Goal: Transaction & Acquisition: Purchase product/service

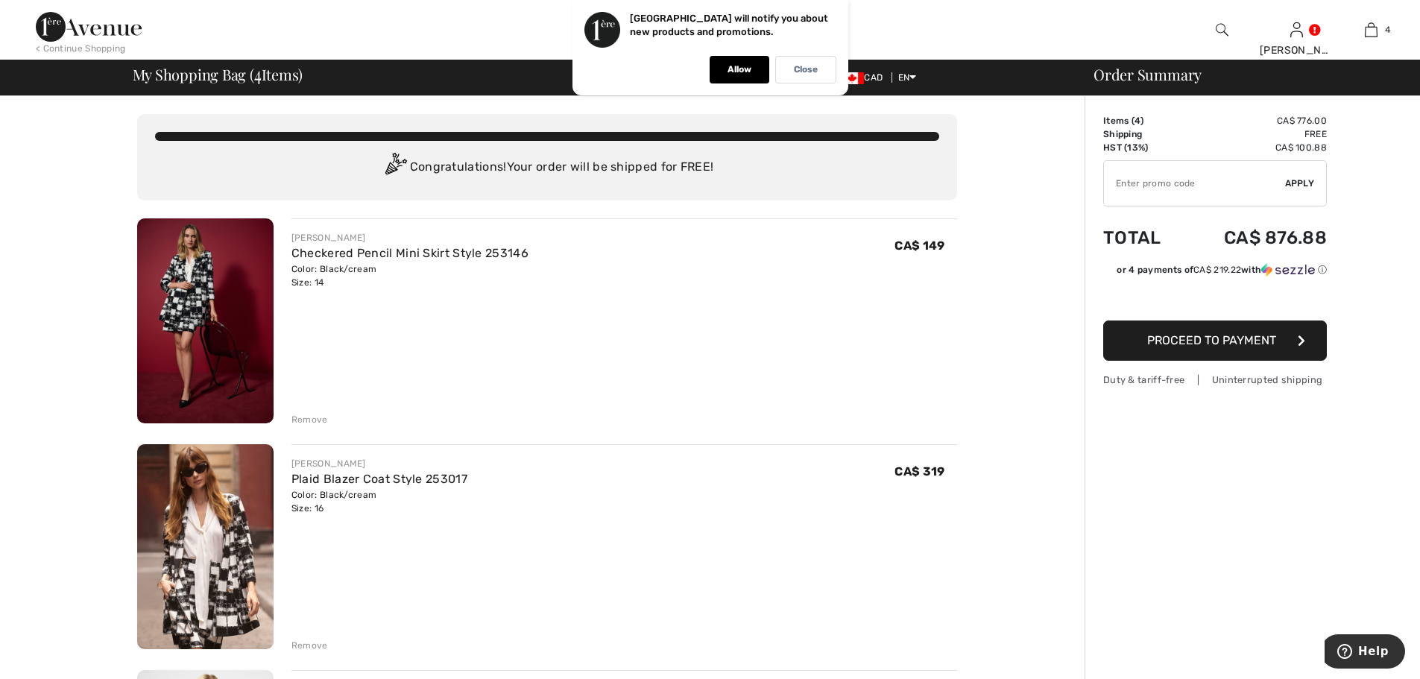
click at [99, 44] on div "< Continue Shopping" at bounding box center [81, 48] width 90 height 13
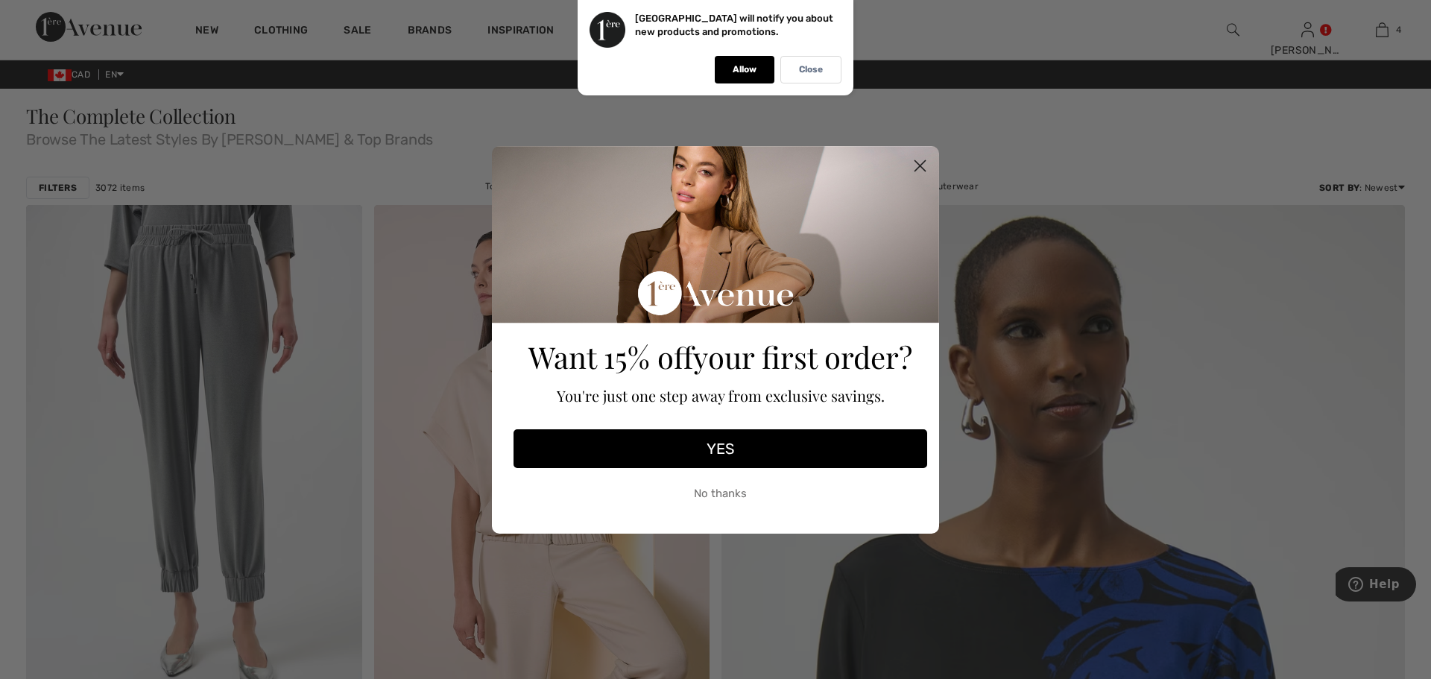
click at [920, 168] on circle "Close dialog" at bounding box center [920, 165] width 25 height 25
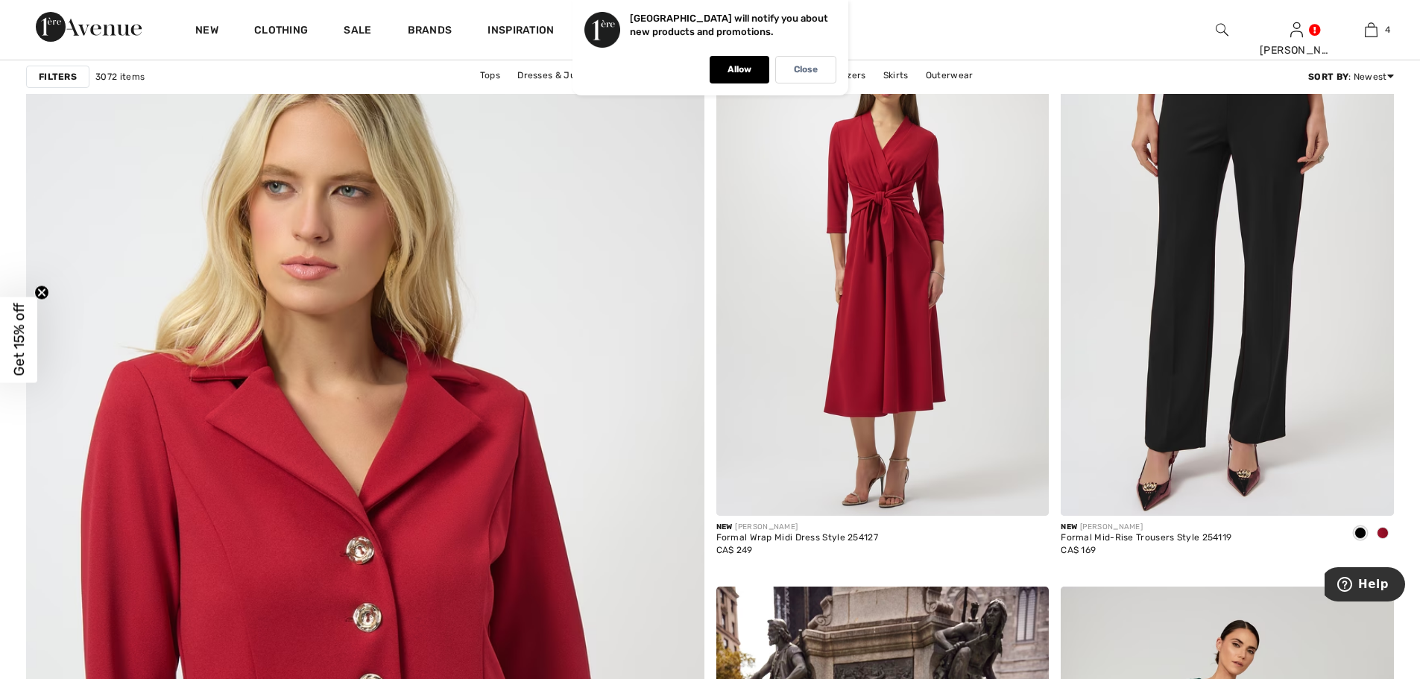
scroll to position [4547, 0]
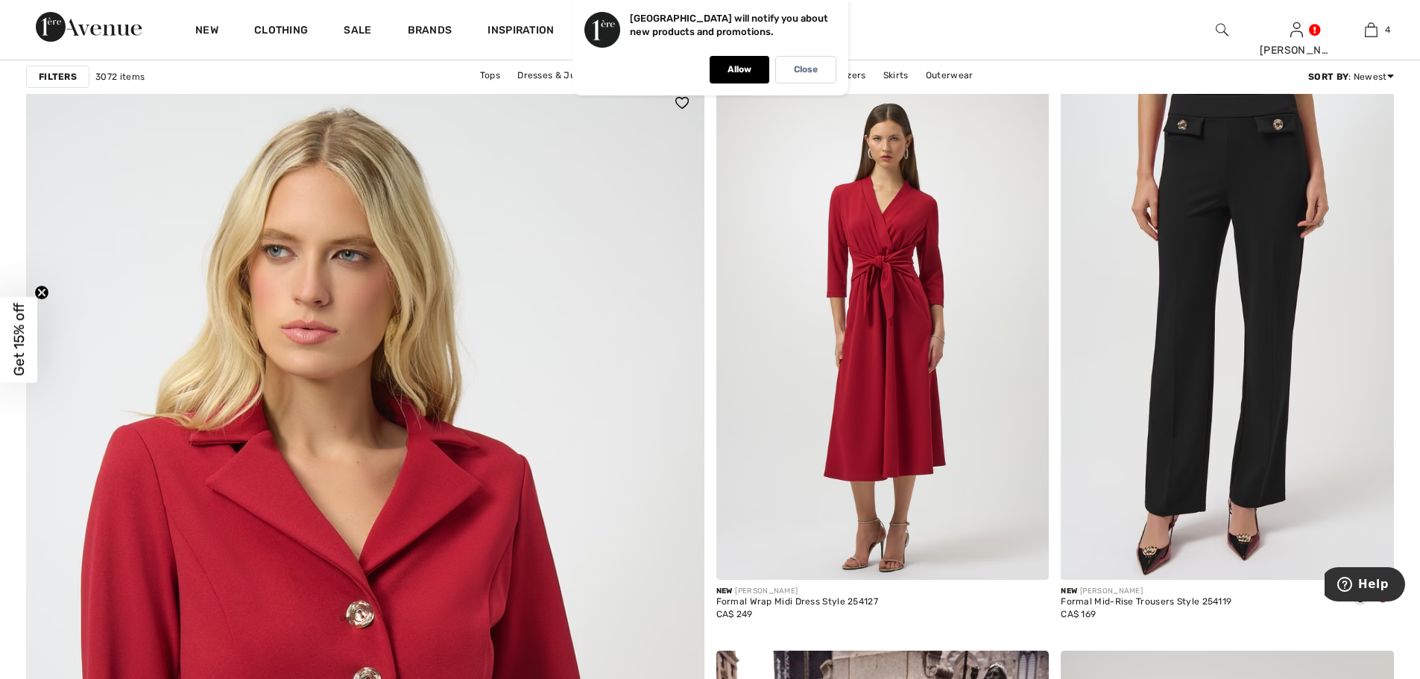
click at [280, 433] on img at bounding box center [364, 691] width 813 height 1220
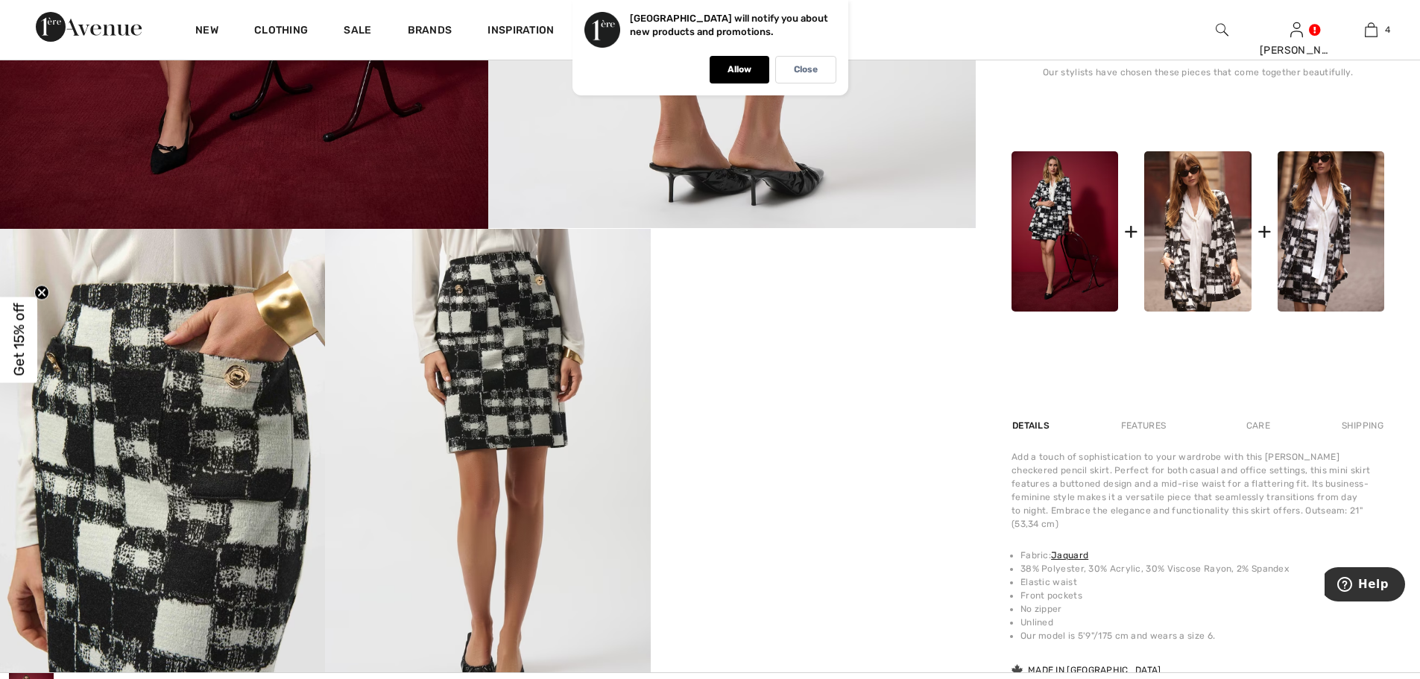
scroll to position [745, 0]
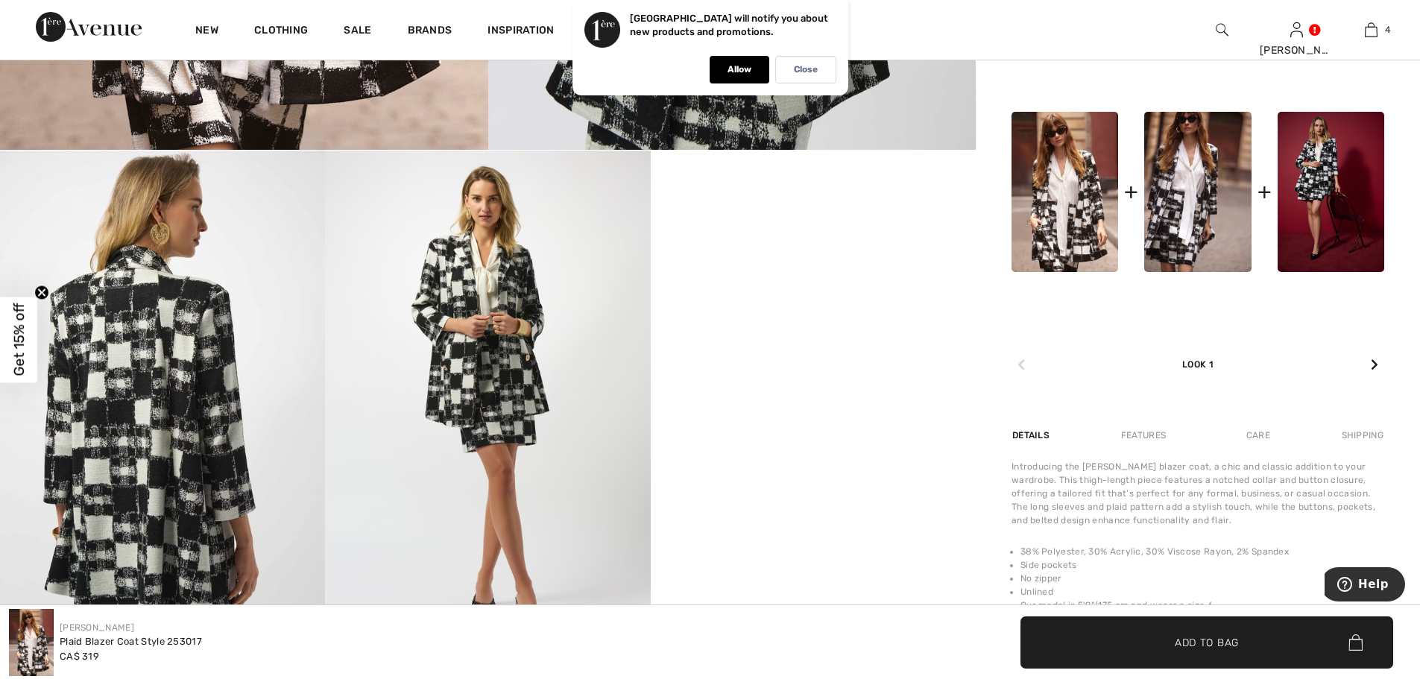
scroll to position [671, 0]
click at [924, 312] on video "Your browser does not support the video tag." at bounding box center [813, 231] width 325 height 162
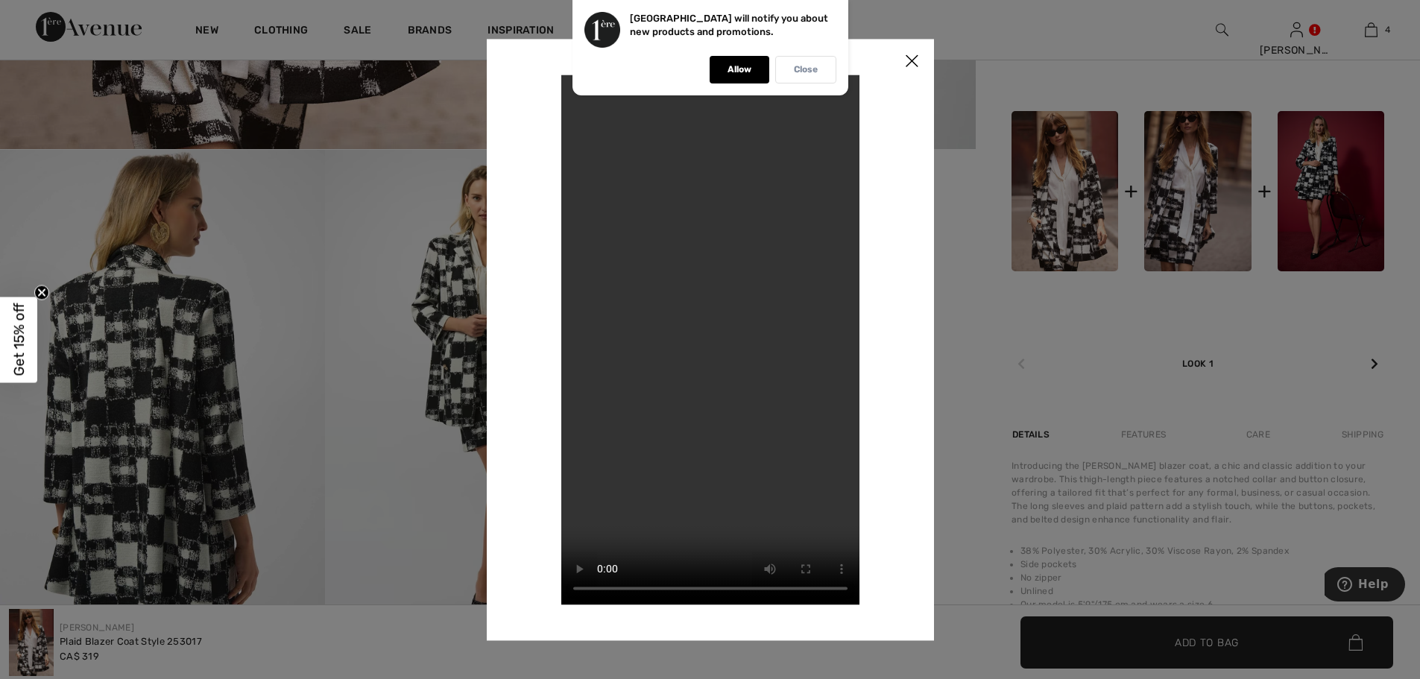
click at [814, 73] on p "Close" at bounding box center [806, 69] width 24 height 11
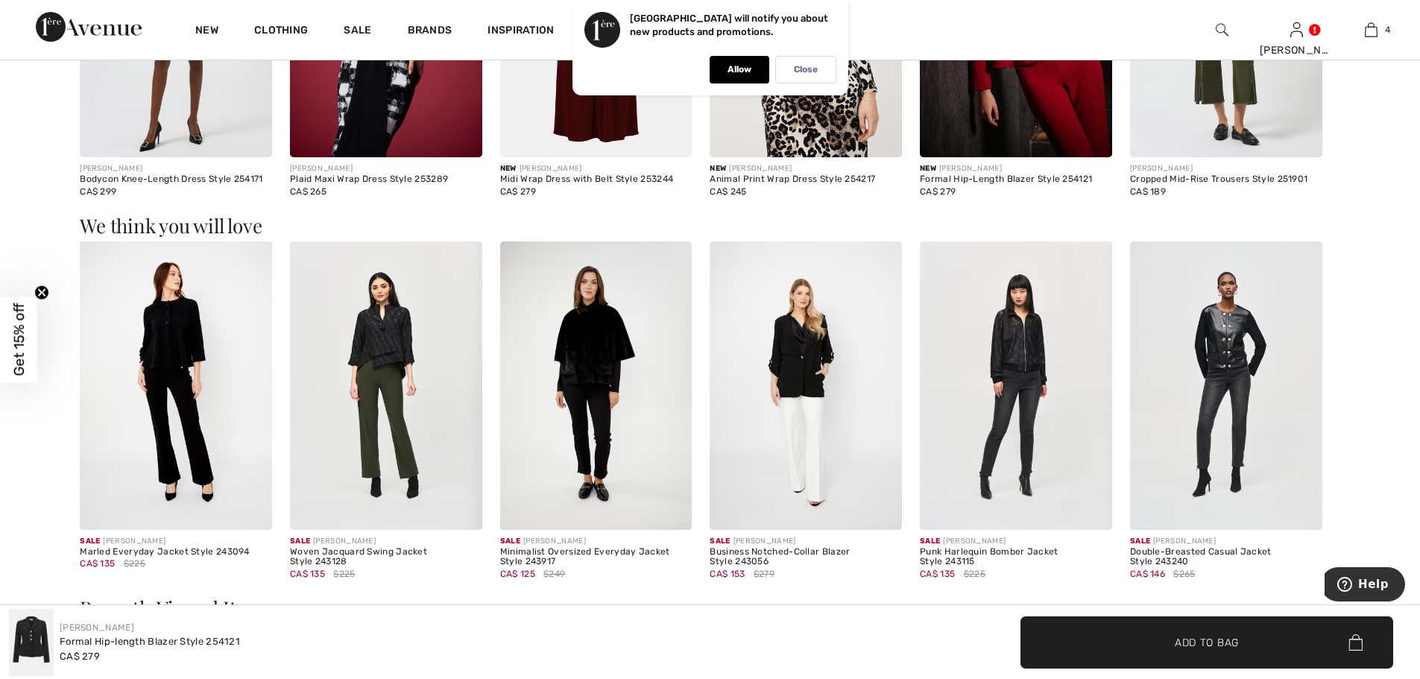
scroll to position [1193, 0]
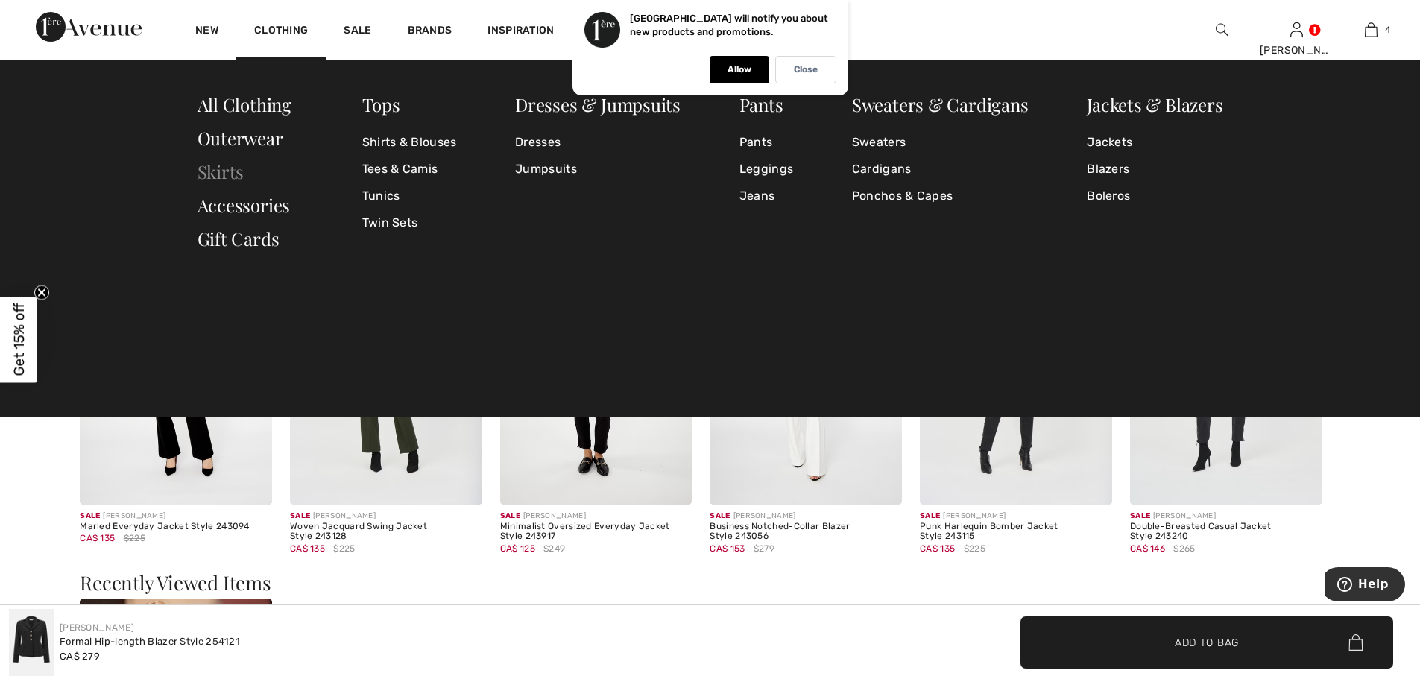
click at [227, 177] on link "Skirts" at bounding box center [221, 172] width 47 height 24
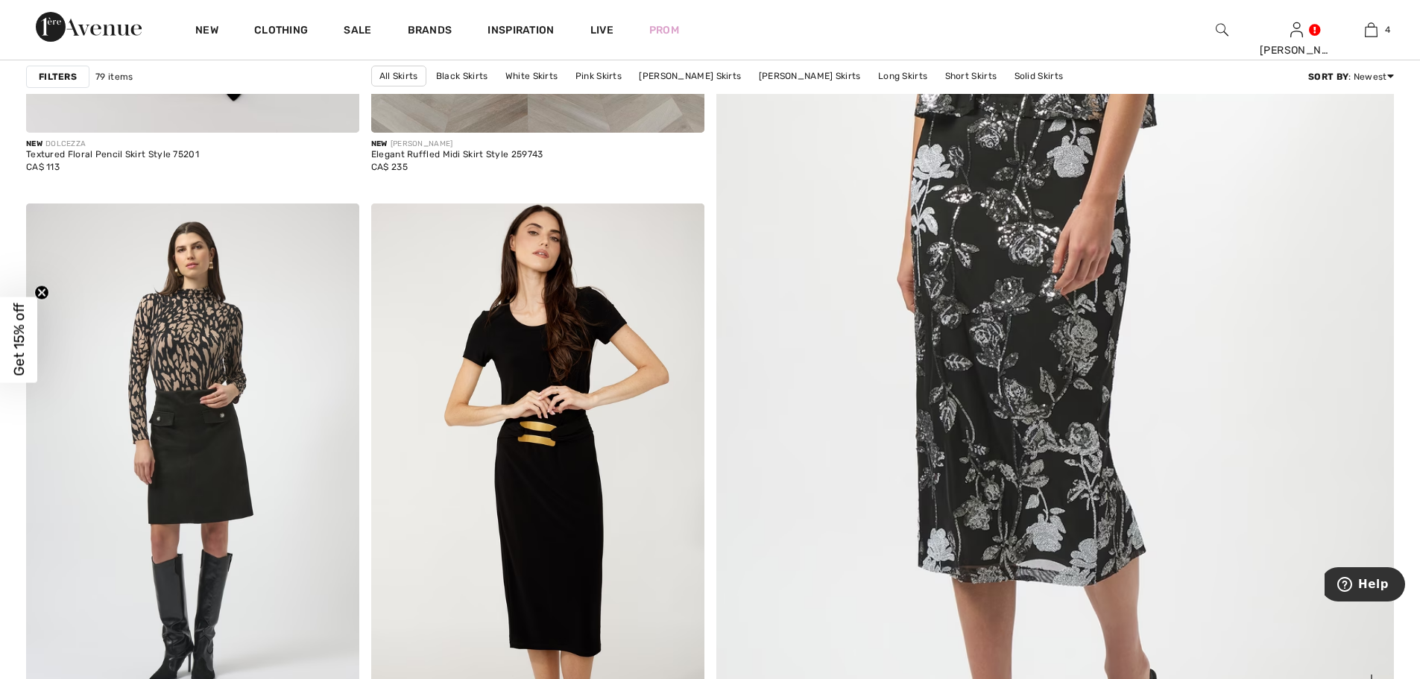
scroll to position [596, 0]
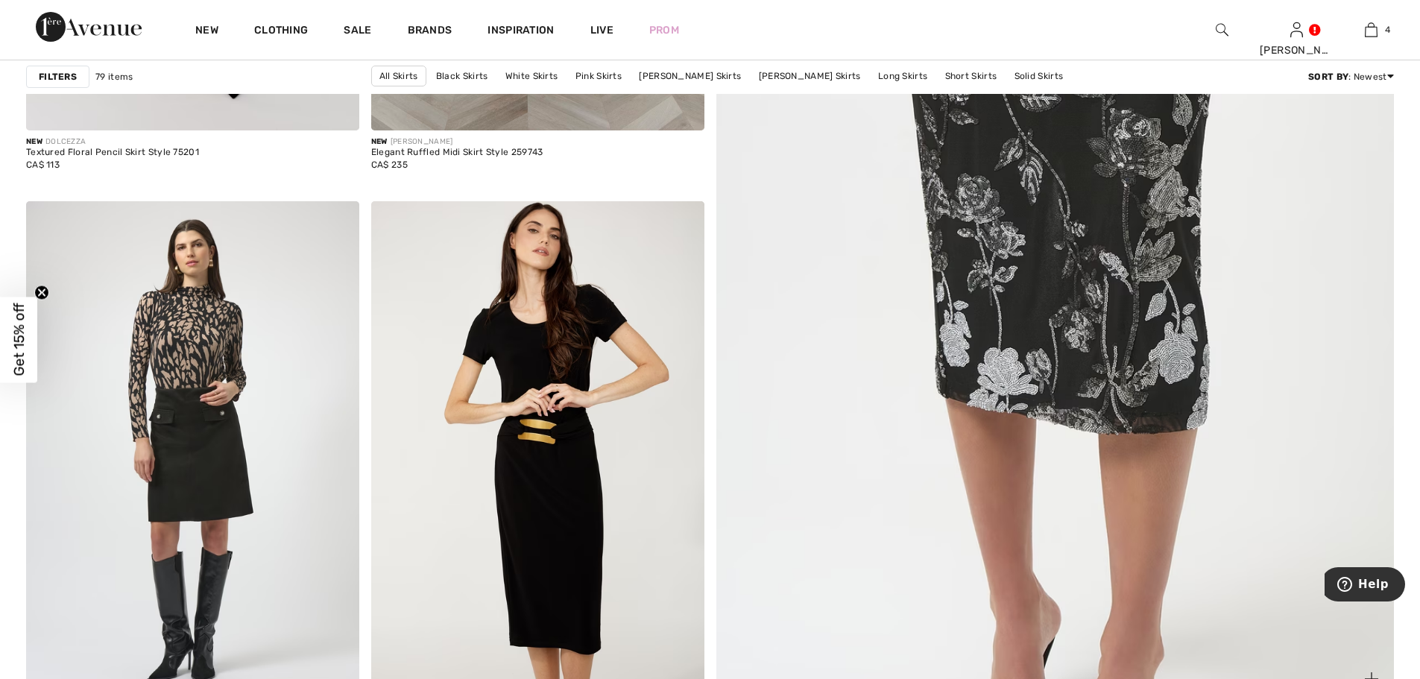
drag, startPoint x: 1031, startPoint y: 78, endPoint x: 956, endPoint y: 151, distance: 104.4
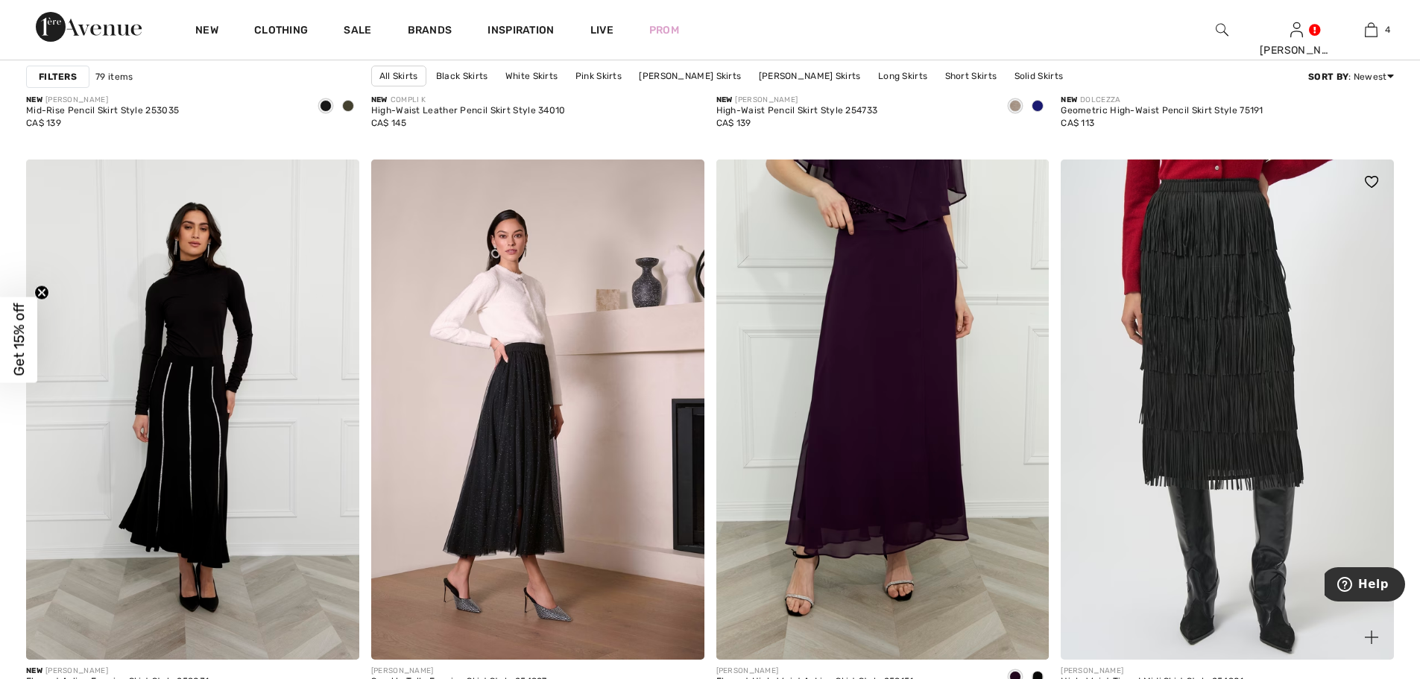
scroll to position [1789, 0]
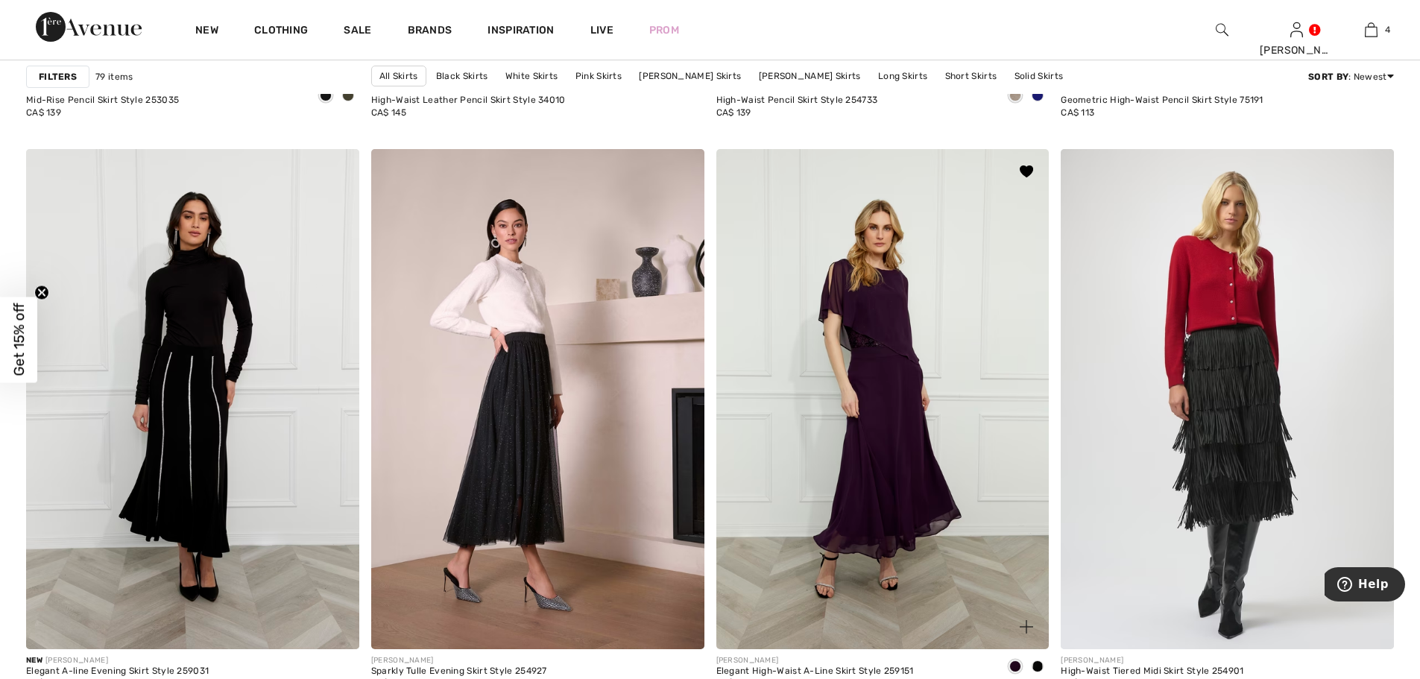
click at [922, 320] on img at bounding box center [882, 398] width 333 height 499
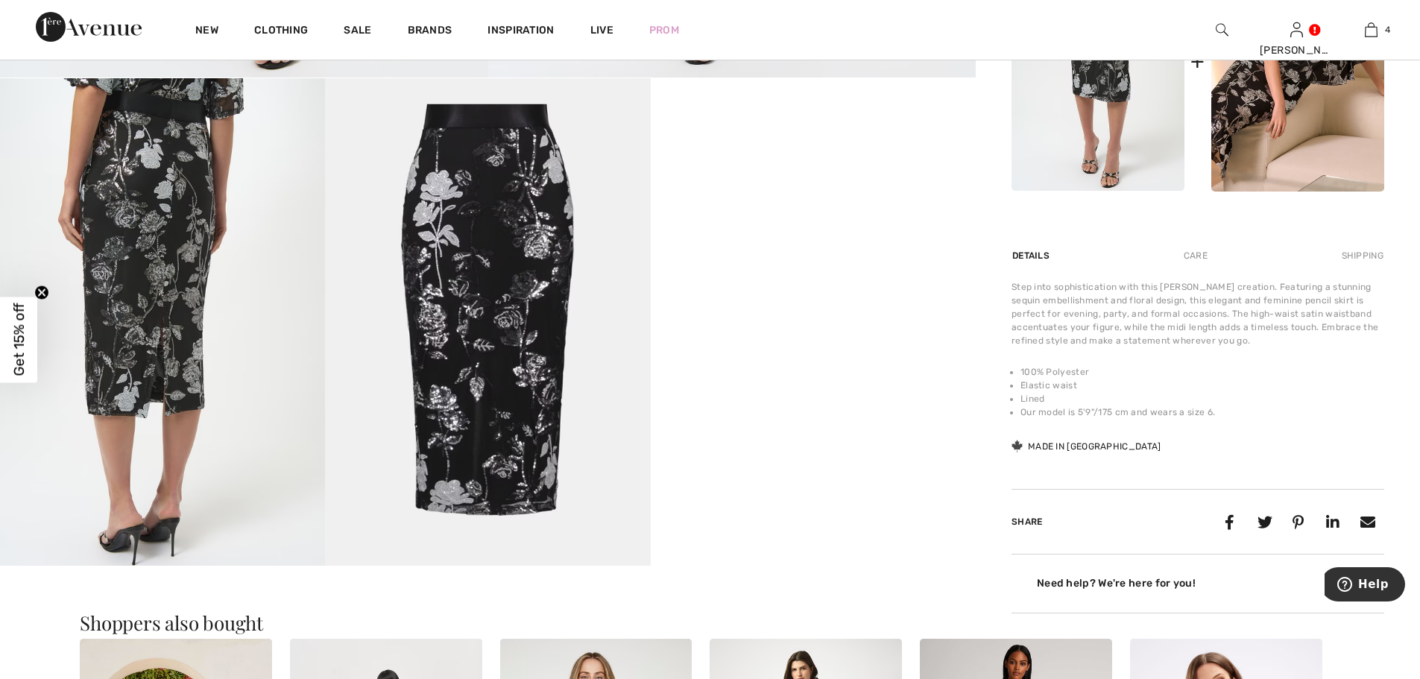
scroll to position [745, 0]
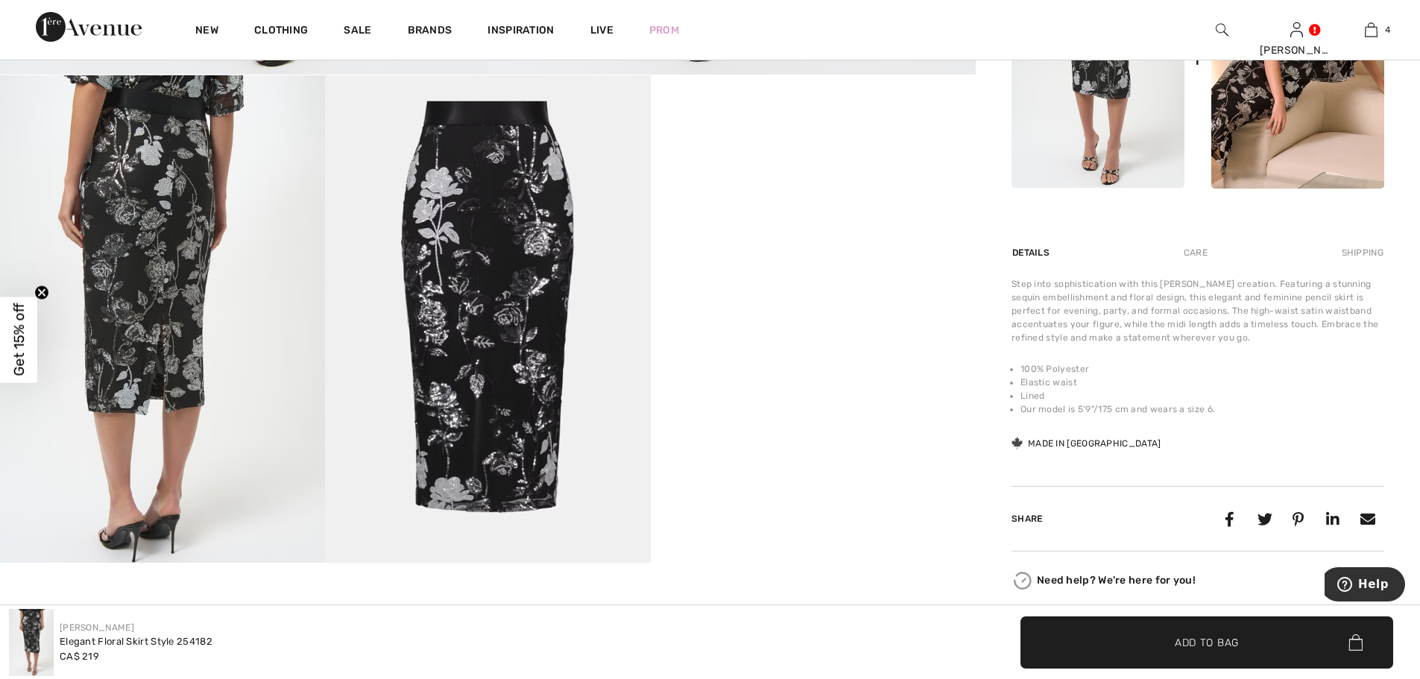
click at [902, 238] on video "Your browser does not support the video tag." at bounding box center [813, 156] width 325 height 162
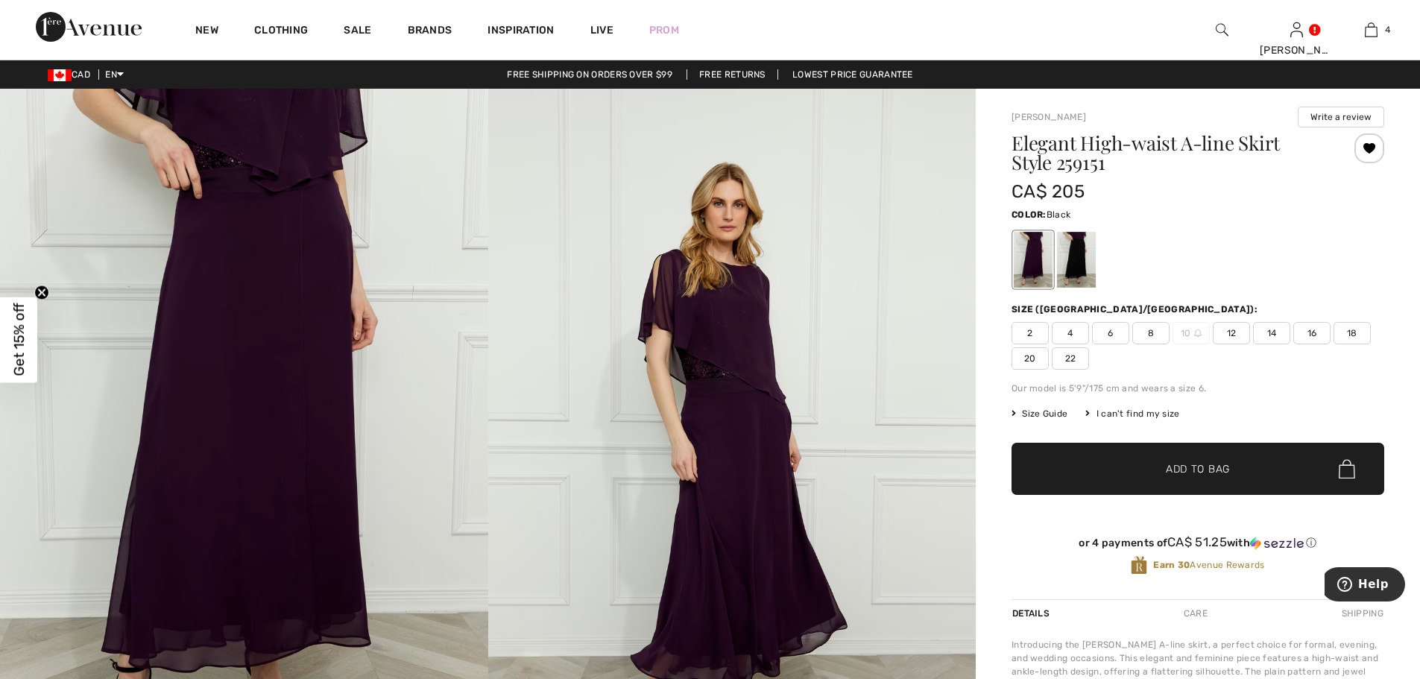
click at [1088, 263] on div at bounding box center [1076, 260] width 39 height 56
